Goal: Information Seeking & Learning: Learn about a topic

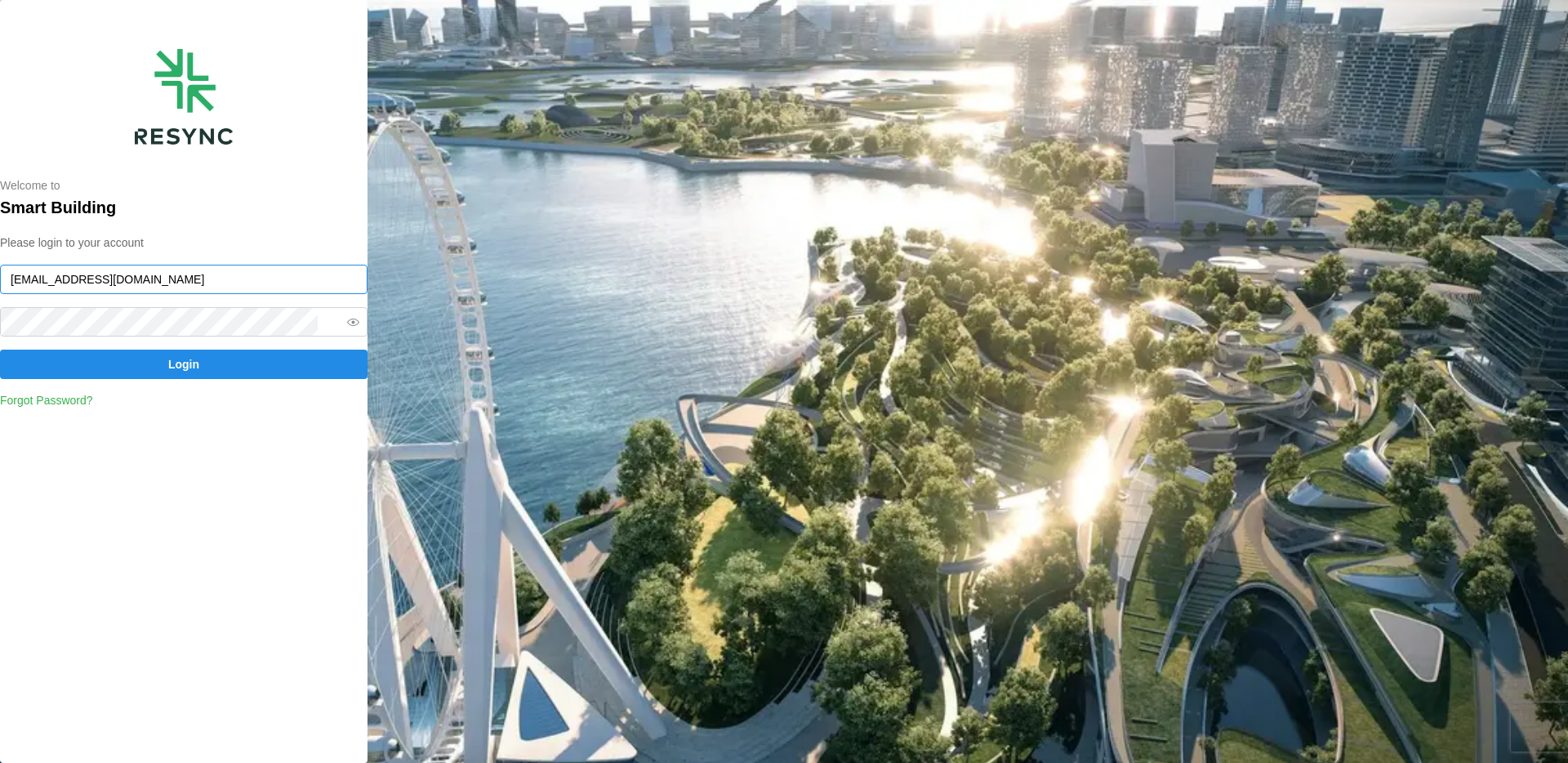
click at [150, 272] on input "huiying@resynctech.com" at bounding box center [184, 279] width 367 height 30
paste input "demo_user"
type input "demo_user@resynctech.com"
click at [307, 356] on span "Login" at bounding box center [184, 365] width 337 height 28
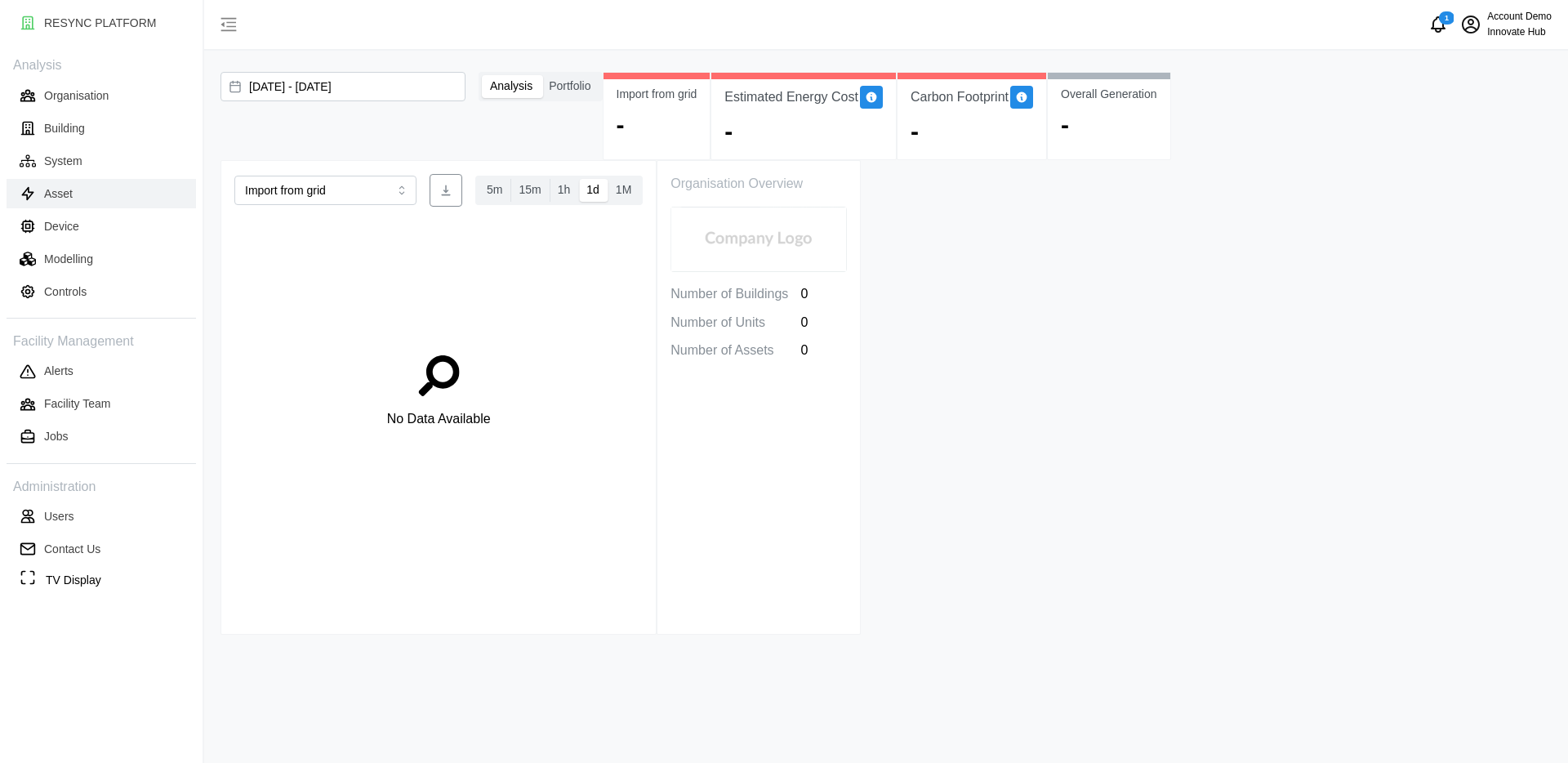
click at [142, 202] on button "Asset" at bounding box center [101, 193] width 189 height 30
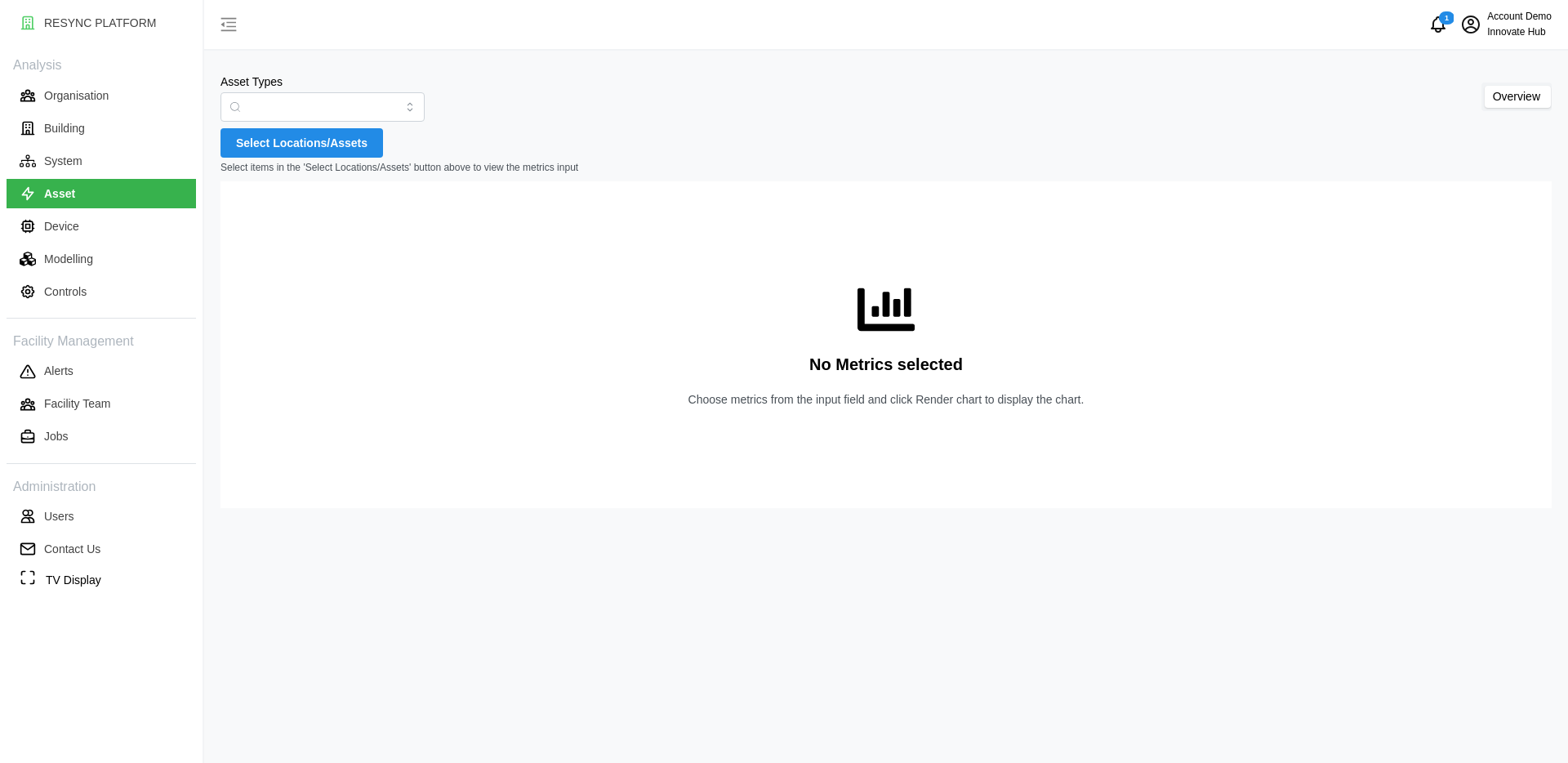
type input "Air Handling Unit"
click at [298, 144] on span "Select Locations/Assets" at bounding box center [302, 143] width 132 height 28
click at [244, 216] on icon at bounding box center [242, 214] width 13 height 13
click at [270, 238] on span "Select bldg15" at bounding box center [270, 235] width 11 height 11
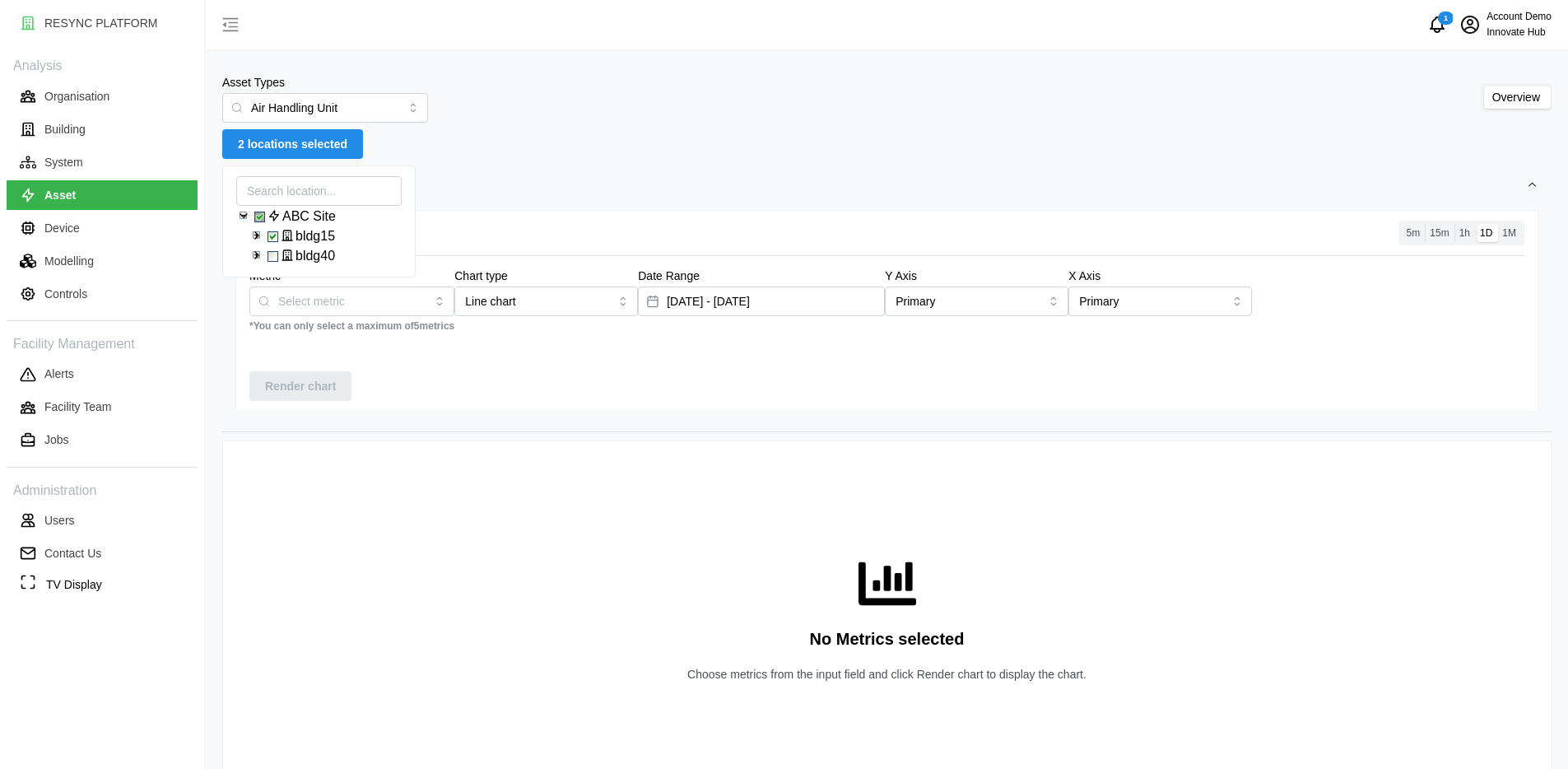
click at [661, 111] on div "Asset Types Air Handling Unit Overview" at bounding box center [887, 97] width 1329 height 51
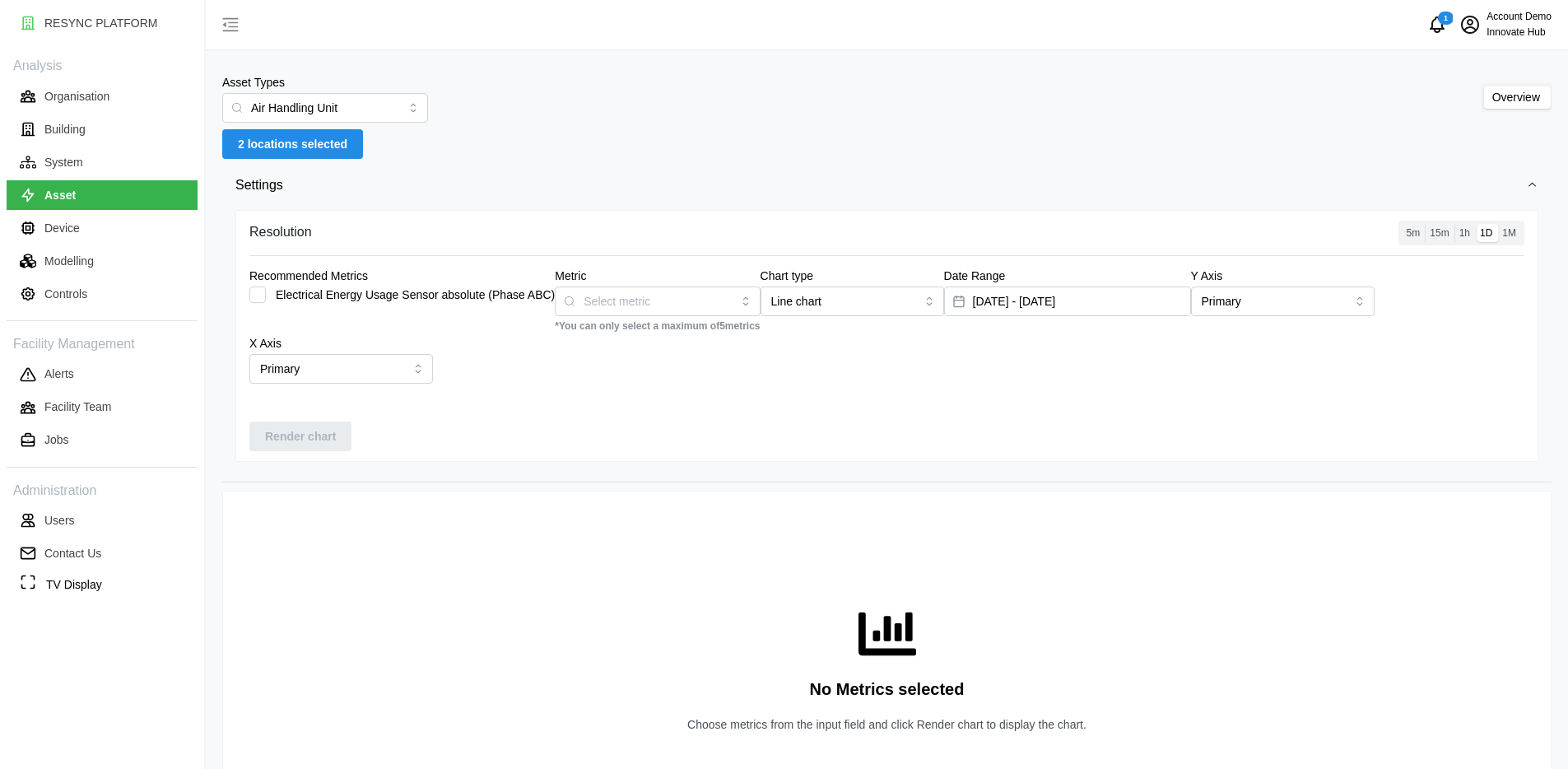
click at [1444, 233] on span "15m" at bounding box center [1439, 233] width 19 height 12
click at [1424, 224] on input "15m" at bounding box center [1424, 224] width 0 height 0
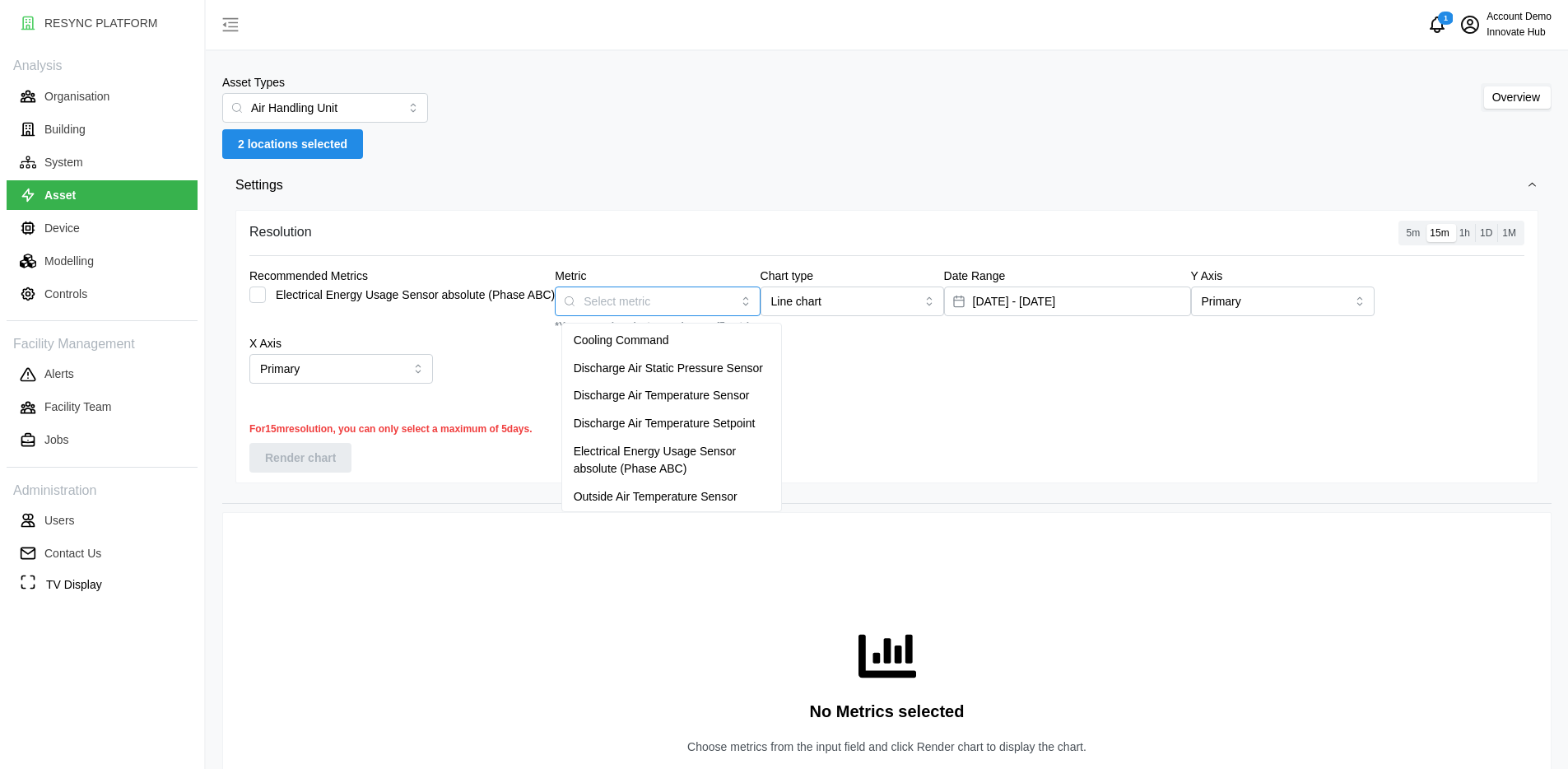
click at [632, 302] on input "Metric" at bounding box center [657, 300] width 148 height 18
click at [631, 357] on div "Discharge Air Static Pressure Sensor" at bounding box center [672, 369] width 213 height 28
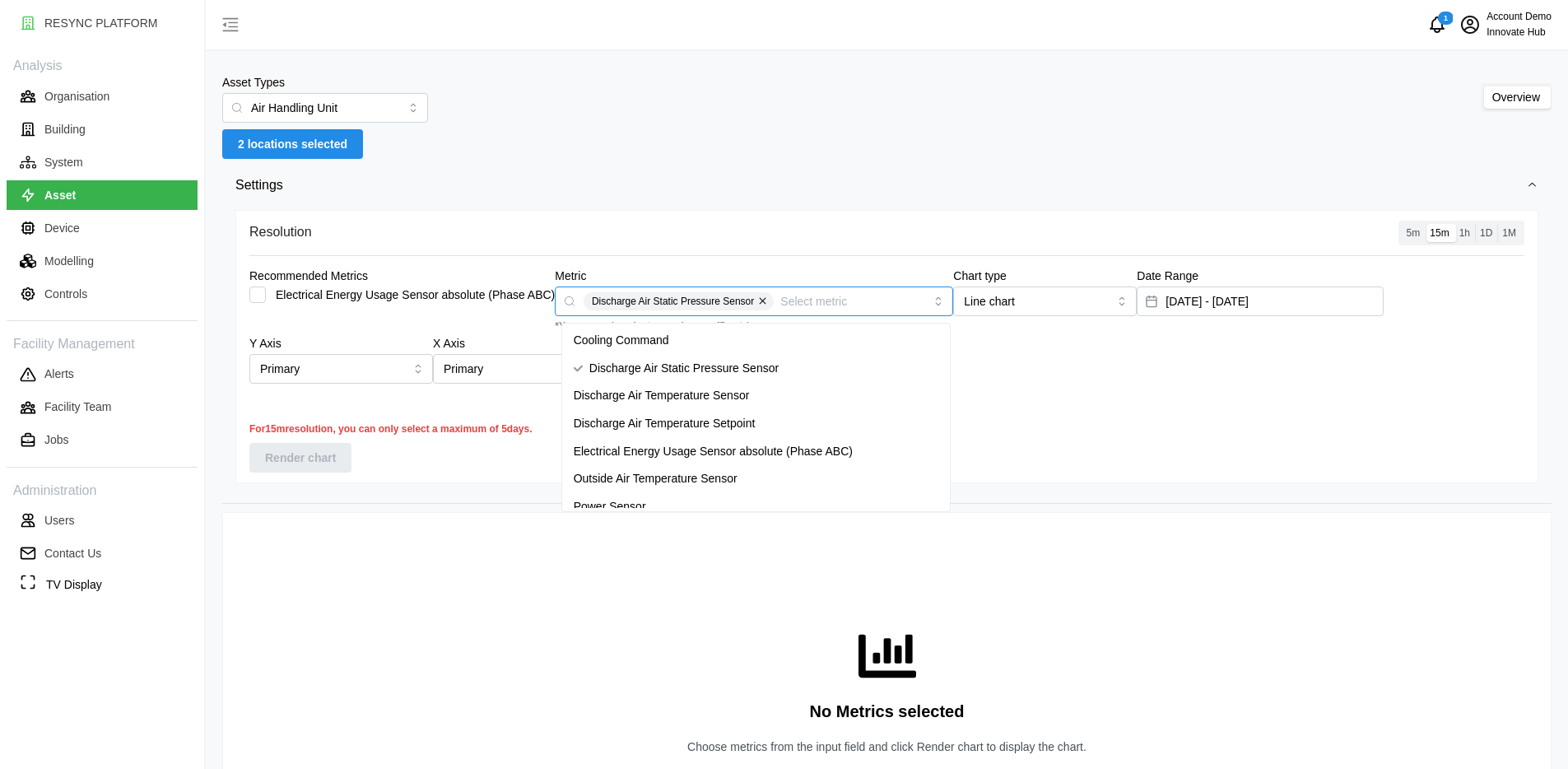
drag, startPoint x: 631, startPoint y: 388, endPoint x: 641, endPoint y: 369, distance: 21.5
click at [631, 388] on span "Discharge Air Temperature Sensor" at bounding box center [661, 396] width 176 height 18
click at [745, 168] on span "Settings" at bounding box center [881, 185] width 1291 height 41
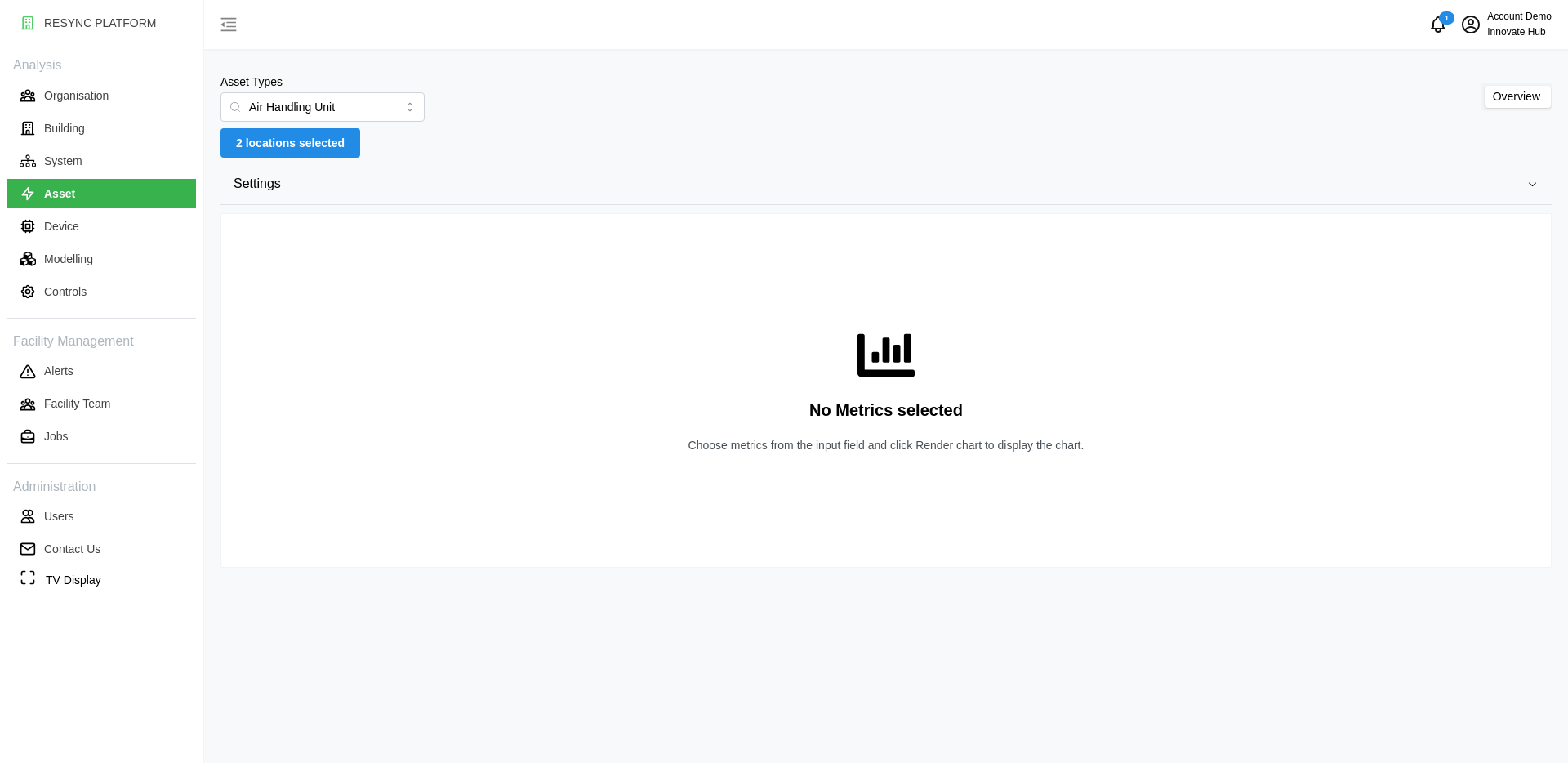
click at [779, 190] on span "Settings" at bounding box center [880, 184] width 1292 height 40
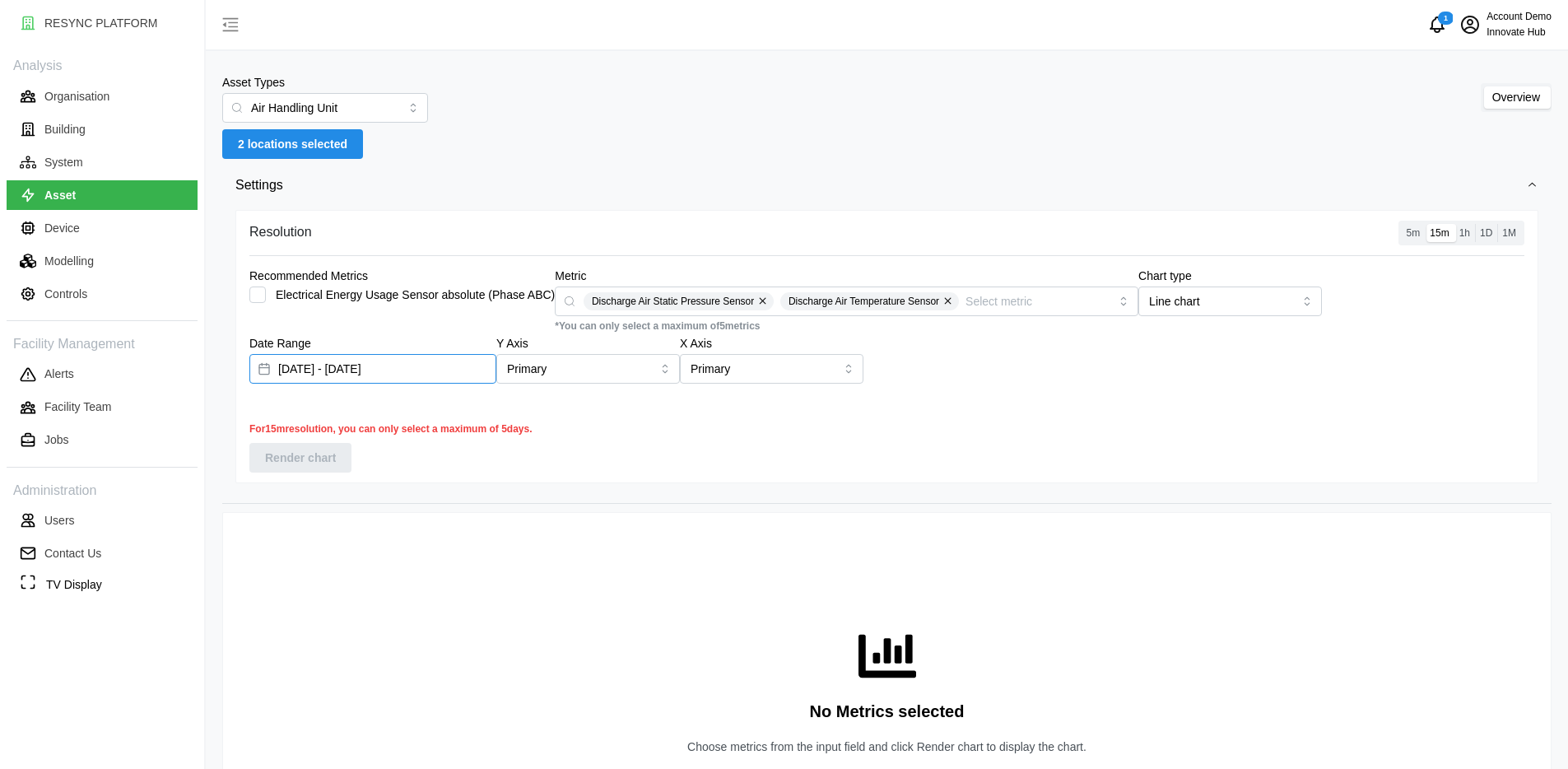
click at [372, 367] on input "[DATE] - [DATE]" at bounding box center [373, 369] width 247 height 30
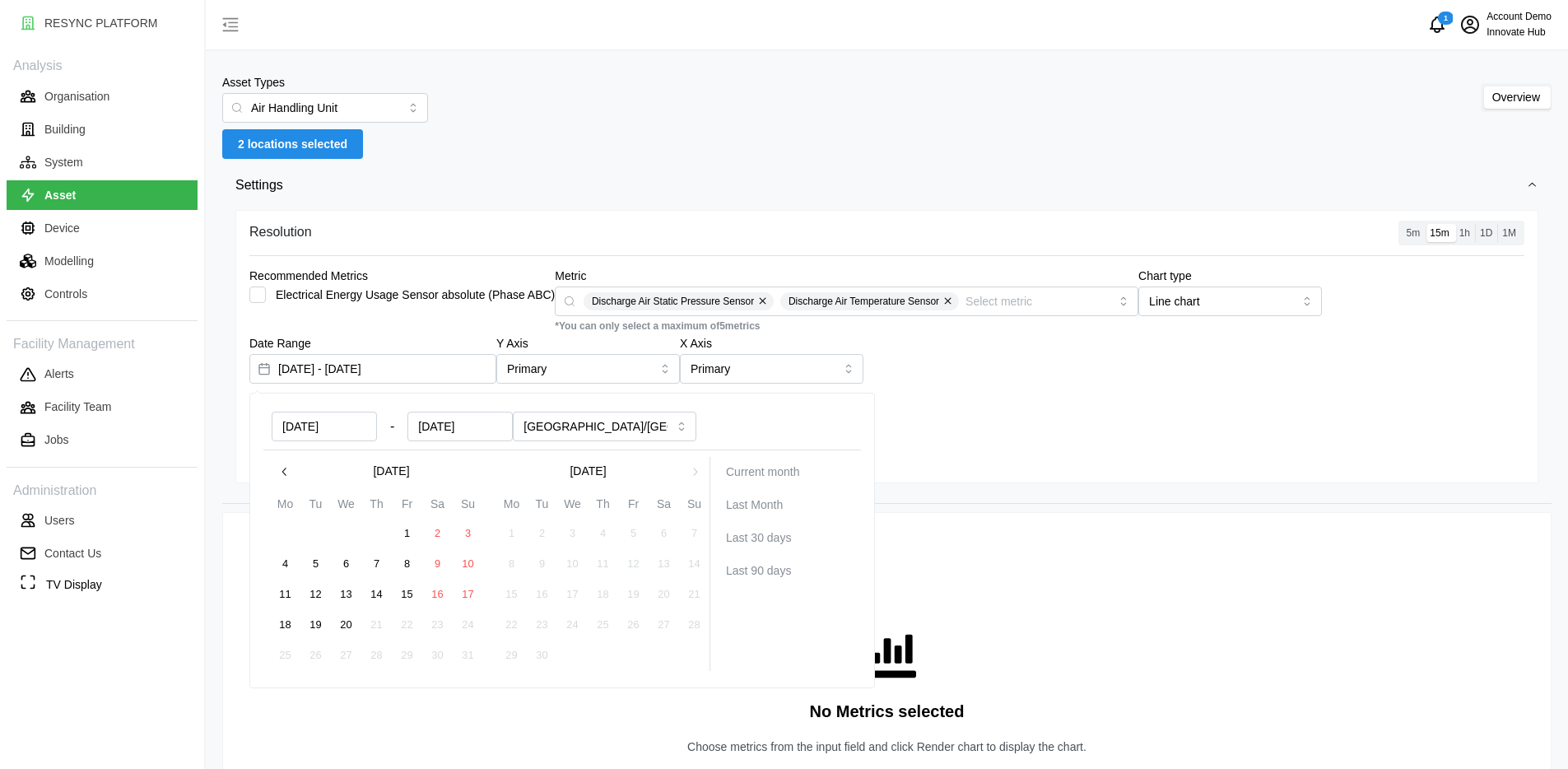
click at [397, 534] on button "1" at bounding box center [407, 533] width 30 height 30
click at [465, 535] on button "3" at bounding box center [469, 533] width 30 height 30
type input "[DATE] - [DATE]"
type input "[DATE]"
click at [517, 173] on span "Settings" at bounding box center [881, 185] width 1291 height 41
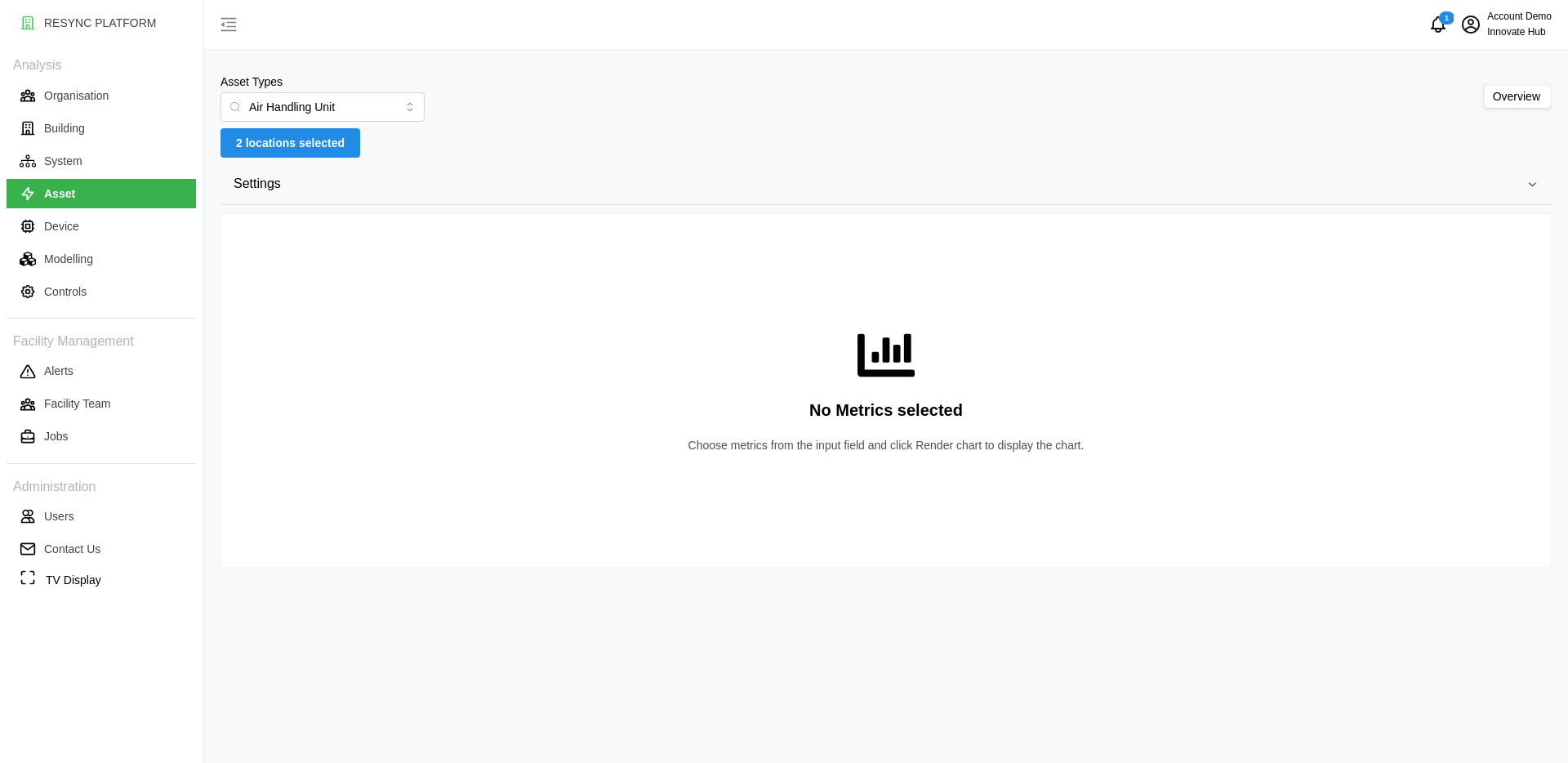
click at [513, 172] on span "Settings" at bounding box center [880, 184] width 1292 height 40
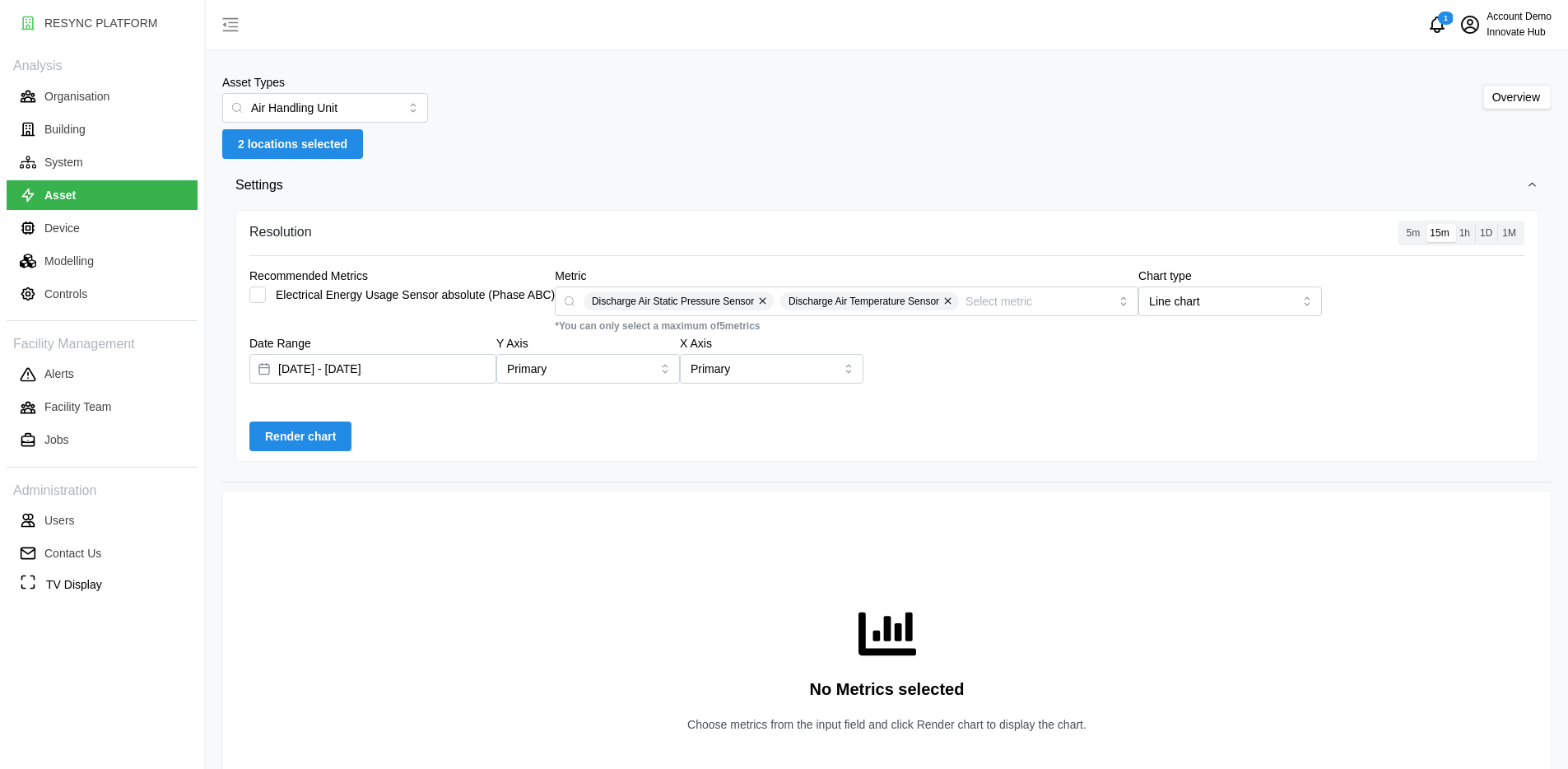
click at [299, 432] on span "Render chart" at bounding box center [299, 436] width 71 height 28
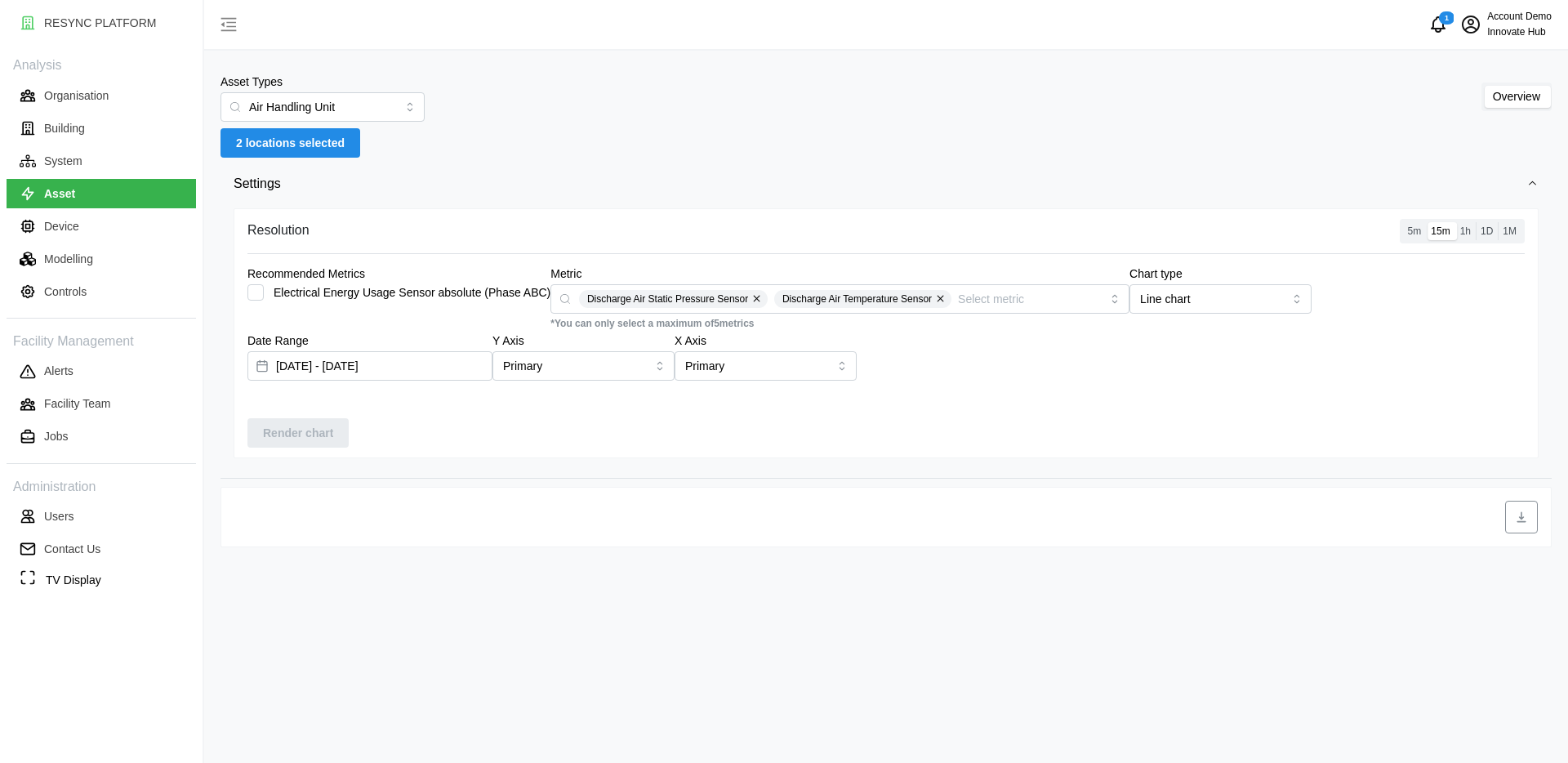
click at [855, 509] on div at bounding box center [886, 517] width 1303 height 33
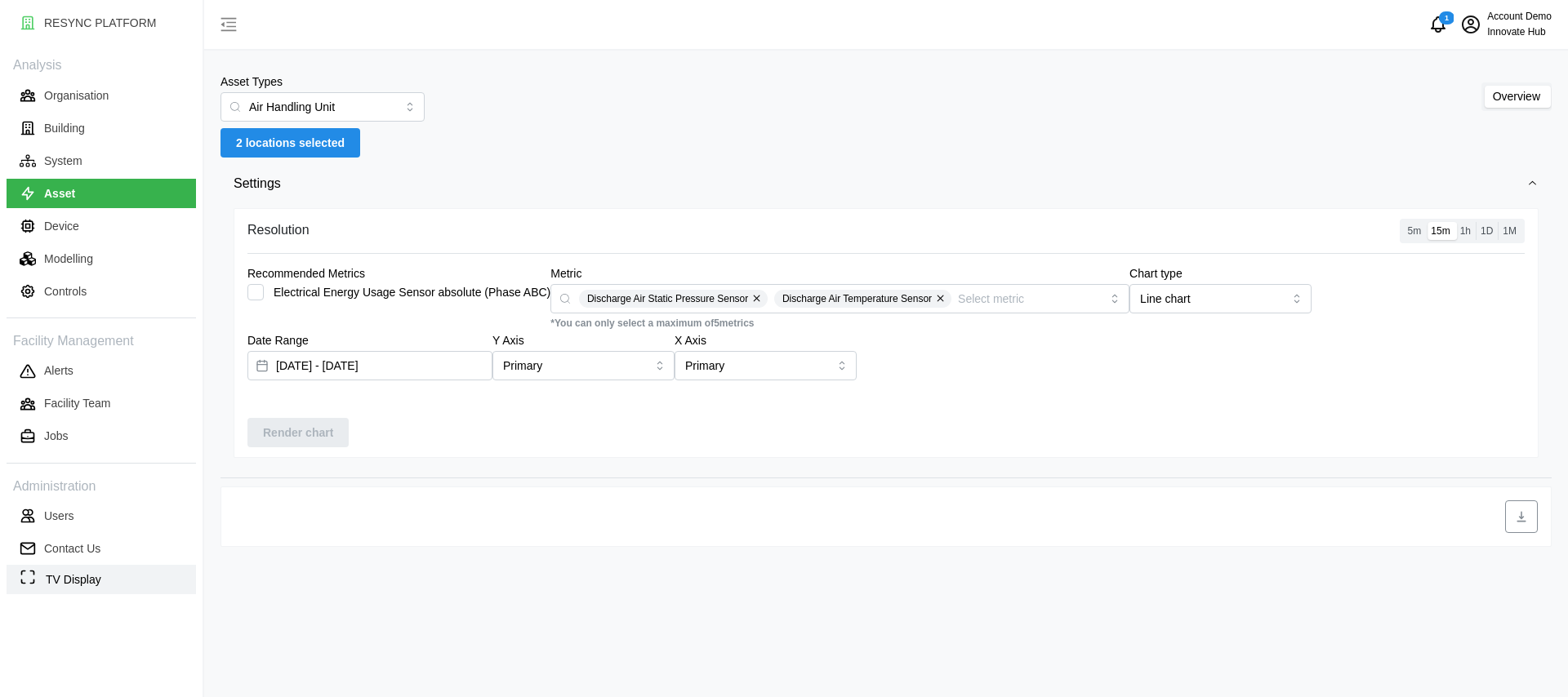
click at [183, 584] on button "TV Display" at bounding box center [101, 580] width 189 height 30
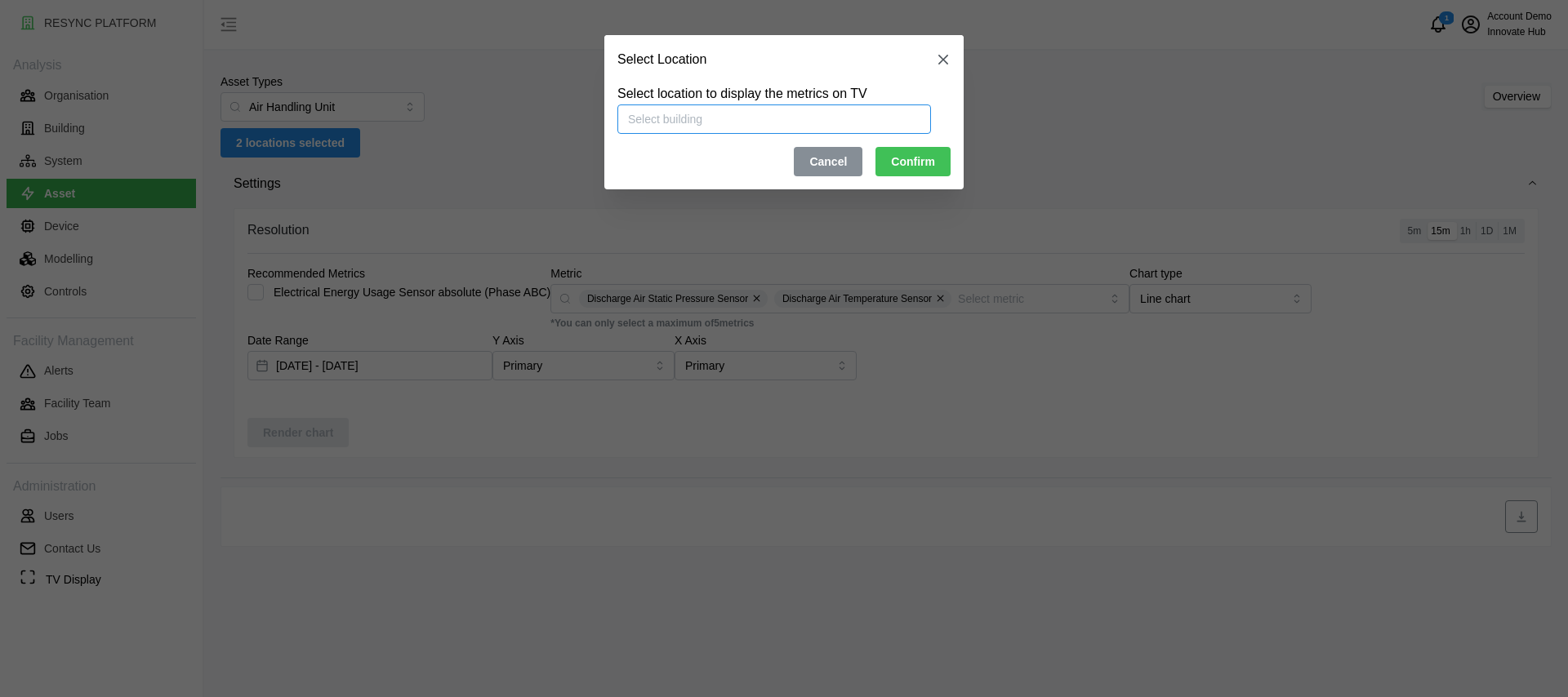
click at [881, 114] on input at bounding box center [774, 118] width 314 height 30
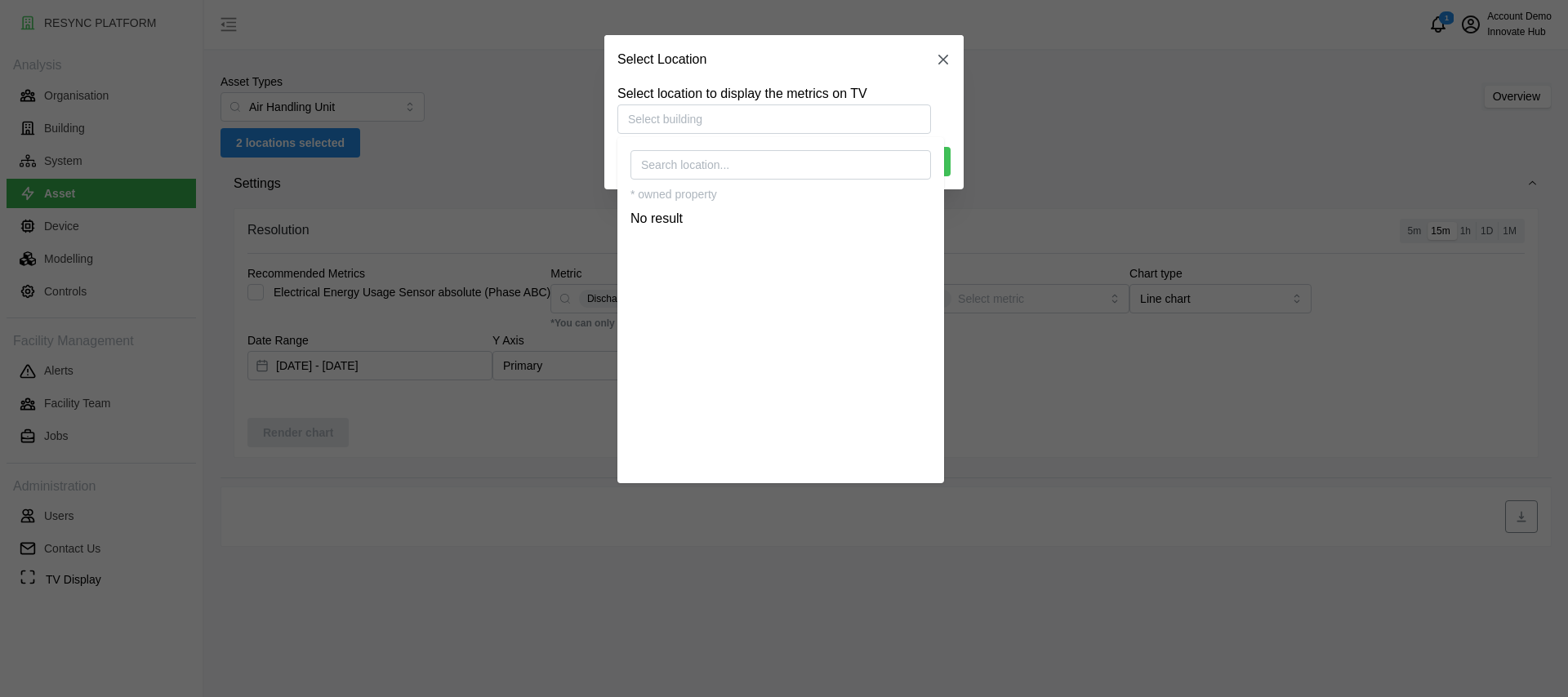
click at [666, 207] on p "* owned property" at bounding box center [673, 193] width 86 height 30
click at [938, 63] on icon "button" at bounding box center [943, 60] width 16 height 16
